Goal: Transaction & Acquisition: Purchase product/service

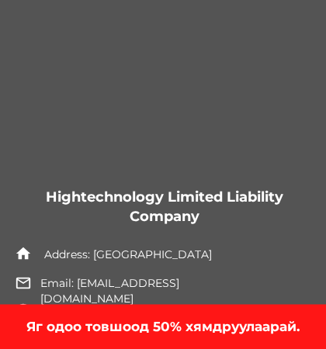
scroll to position [5943, 0]
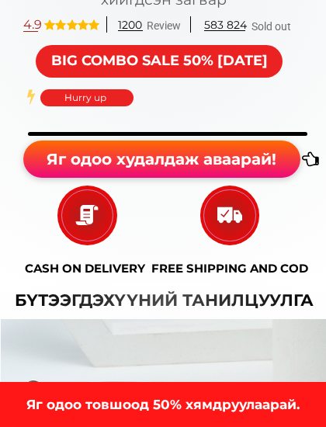
scroll to position [860, 0]
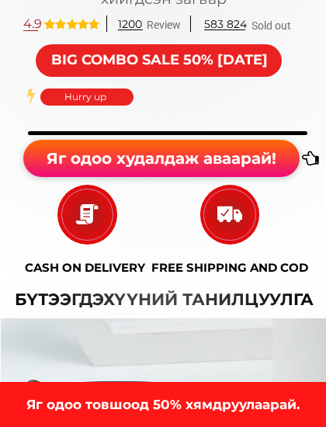
click at [252, 162] on p "Яг одоо худалдаж аваарай!" at bounding box center [161, 158] width 276 height 37
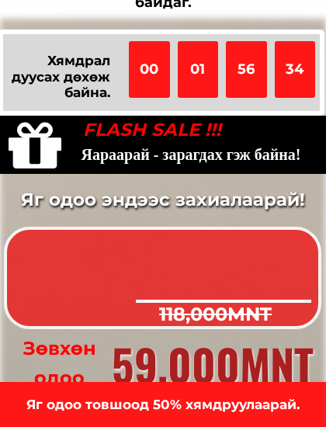
scroll to position [3960, 0]
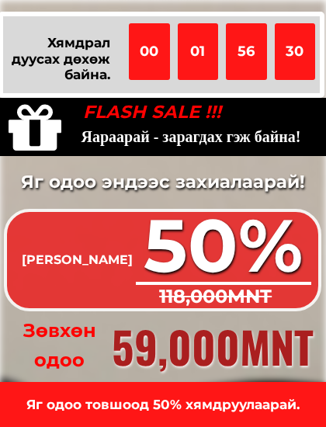
click at [285, 179] on h3 "Яг одоо эндээс захиалаарай!" at bounding box center [162, 182] width 326 height 29
click at [250, 136] on h3 "Яараарай - зарагдах гэж байна!" at bounding box center [191, 136] width 669 height 25
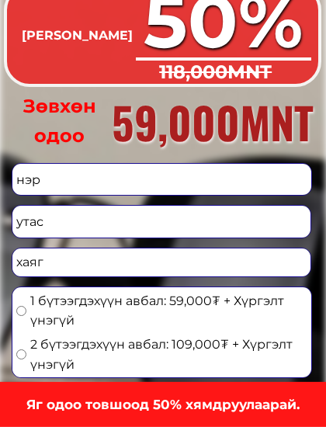
scroll to position [4185, 0]
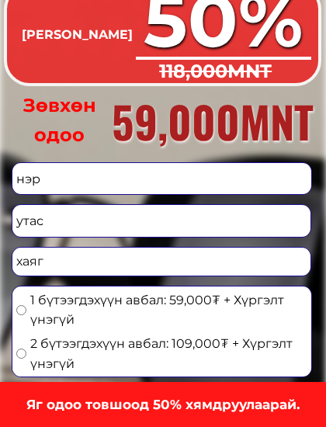
click at [33, 215] on input "tel" at bounding box center [161, 221] width 299 height 32
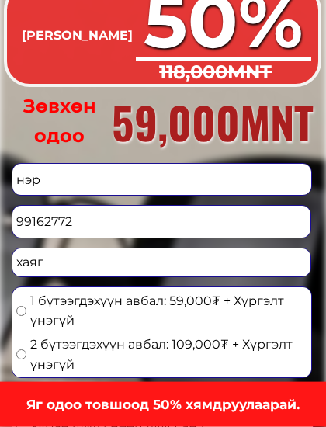
type input "99162772"
click at [57, 175] on input "text" at bounding box center [161, 180] width 299 height 32
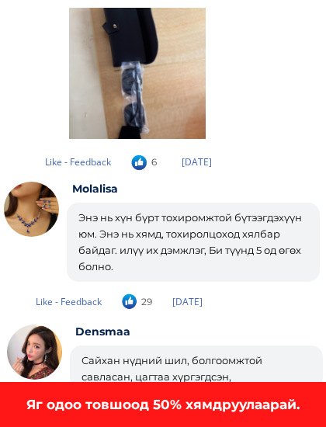
scroll to position [4215, 0]
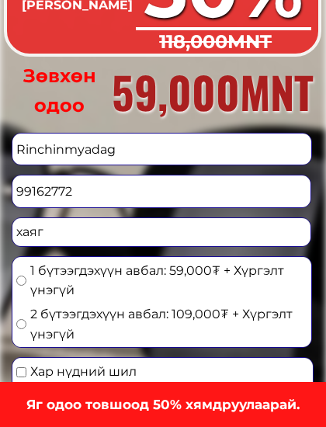
type input "Rinchinmyadag"
click at [316, 5] on div at bounding box center [162, 5] width 317 height 102
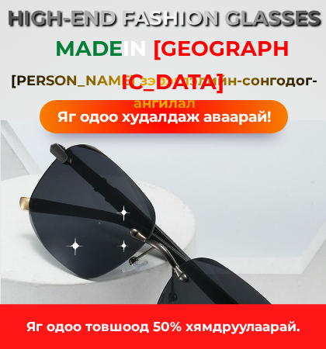
scroll to position [0, 0]
